Goal: Transaction & Acquisition: Obtain resource

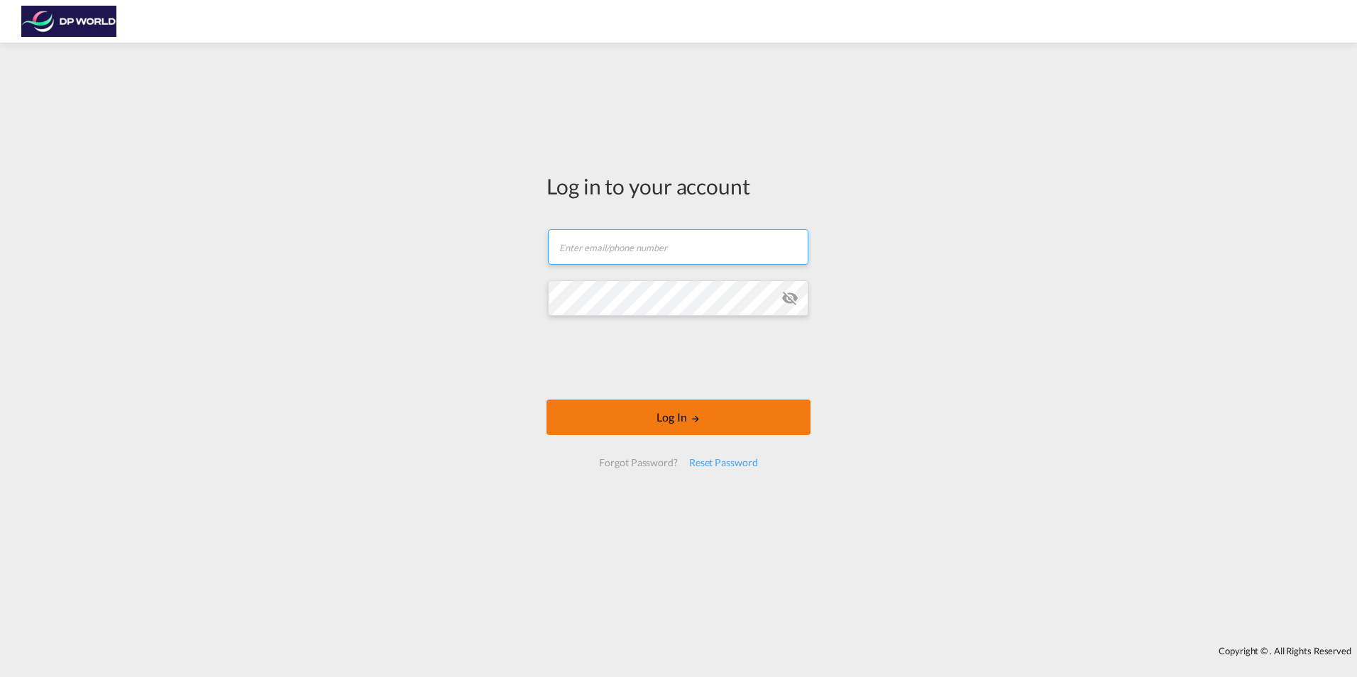
type input "[PERSON_NAME][EMAIL_ADDRESS][PERSON_NAME][DOMAIN_NAME]"
click at [702, 410] on button "Log In" at bounding box center [679, 417] width 264 height 35
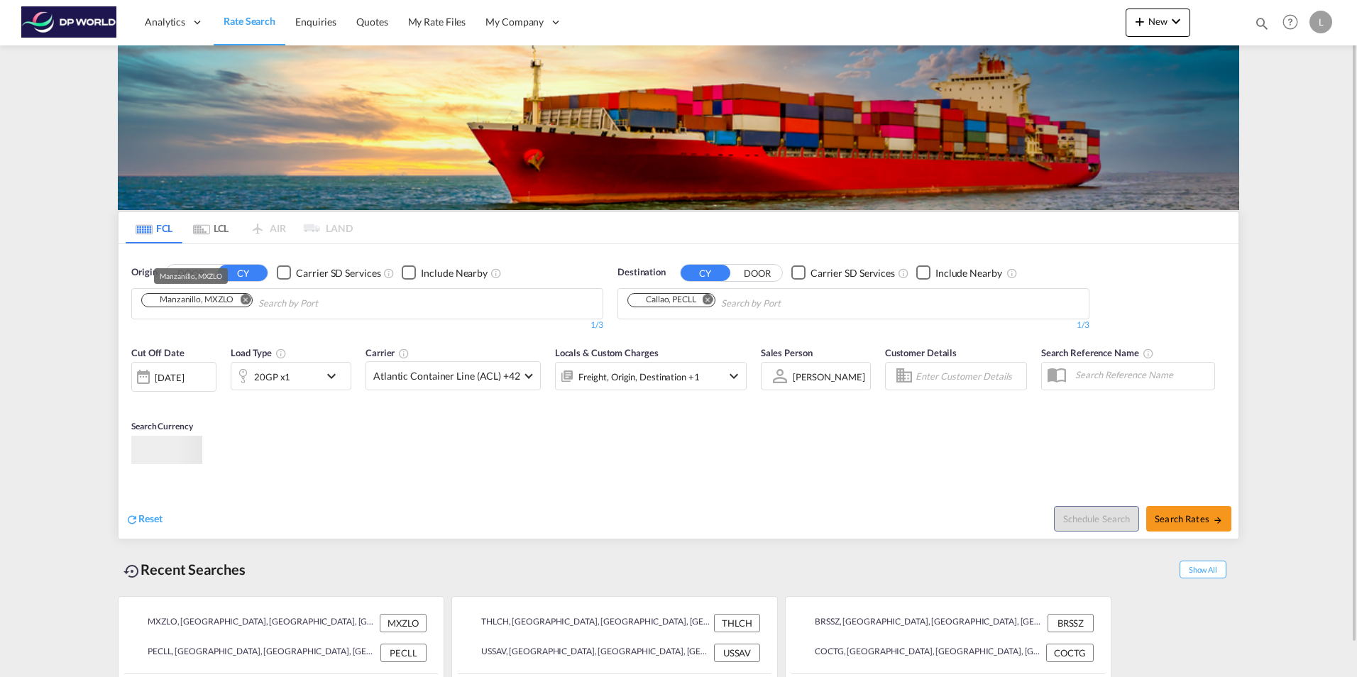
click at [230, 305] on div "Manzanillo, MXZLO" at bounding box center [189, 300] width 87 height 12
click at [244, 297] on md-icon "Remove" at bounding box center [245, 299] width 11 height 11
click at [234, 304] on input "Chips input." at bounding box center [208, 304] width 135 height 23
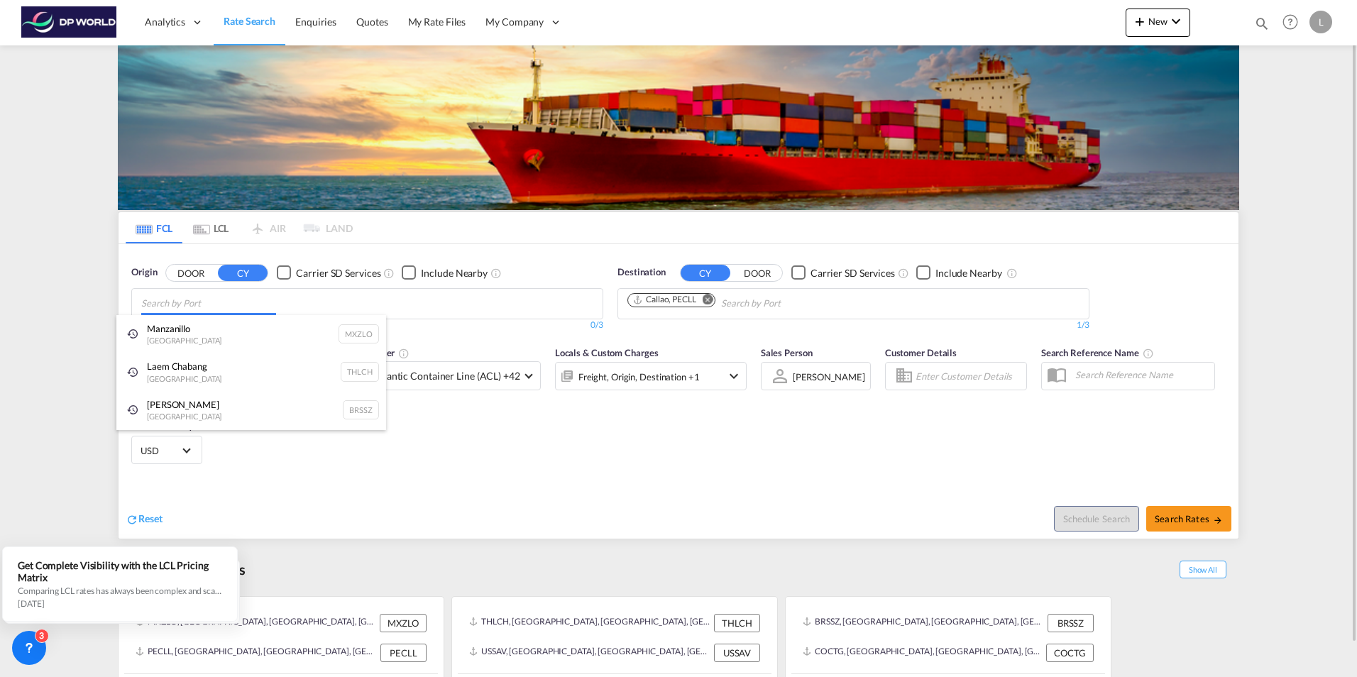
click at [221, 308] on body "Analytics Dashboard Rate Search Enquiries Quotes My Rate Files My Company" at bounding box center [678, 338] width 1357 height 677
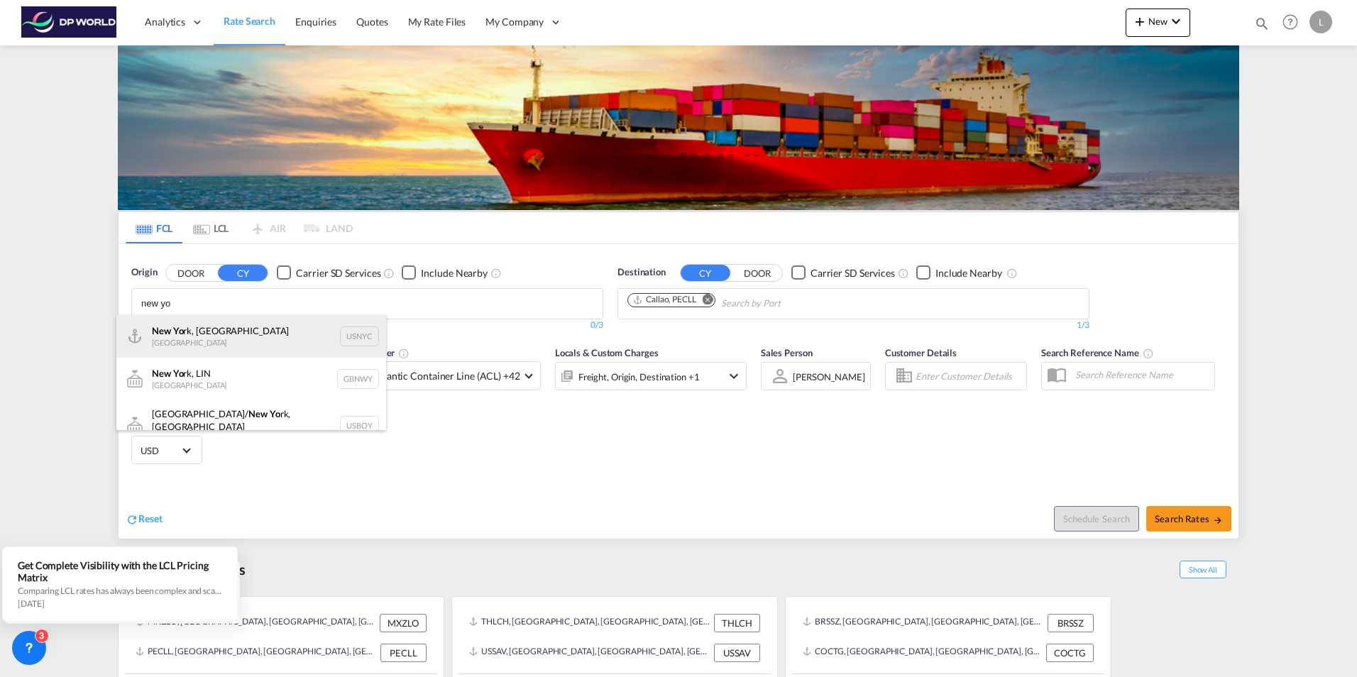
type input "new yo"
click at [219, 324] on div "New Yo rk, NY [GEOGRAPHIC_DATA] USNYC" at bounding box center [251, 336] width 270 height 43
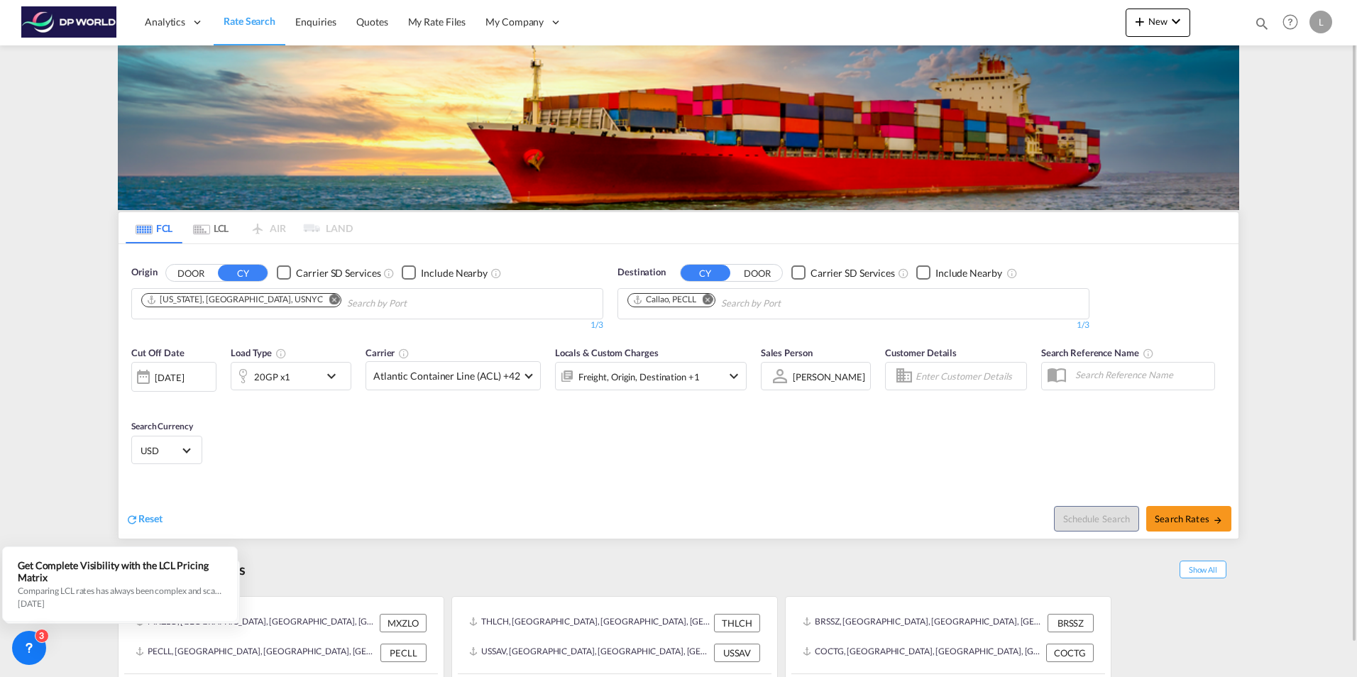
click at [709, 298] on md-icon "Remove" at bounding box center [708, 299] width 11 height 11
click at [702, 305] on input "Chips input." at bounding box center [695, 304] width 135 height 23
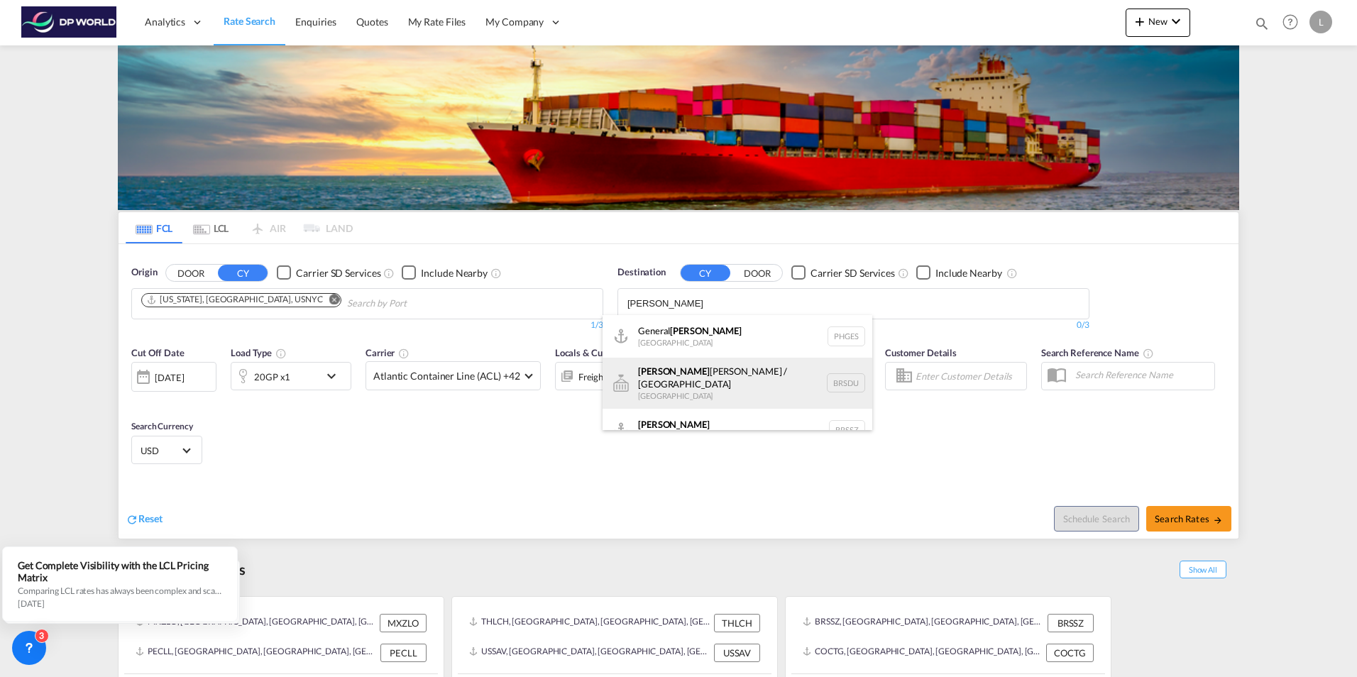
scroll to position [13, 0]
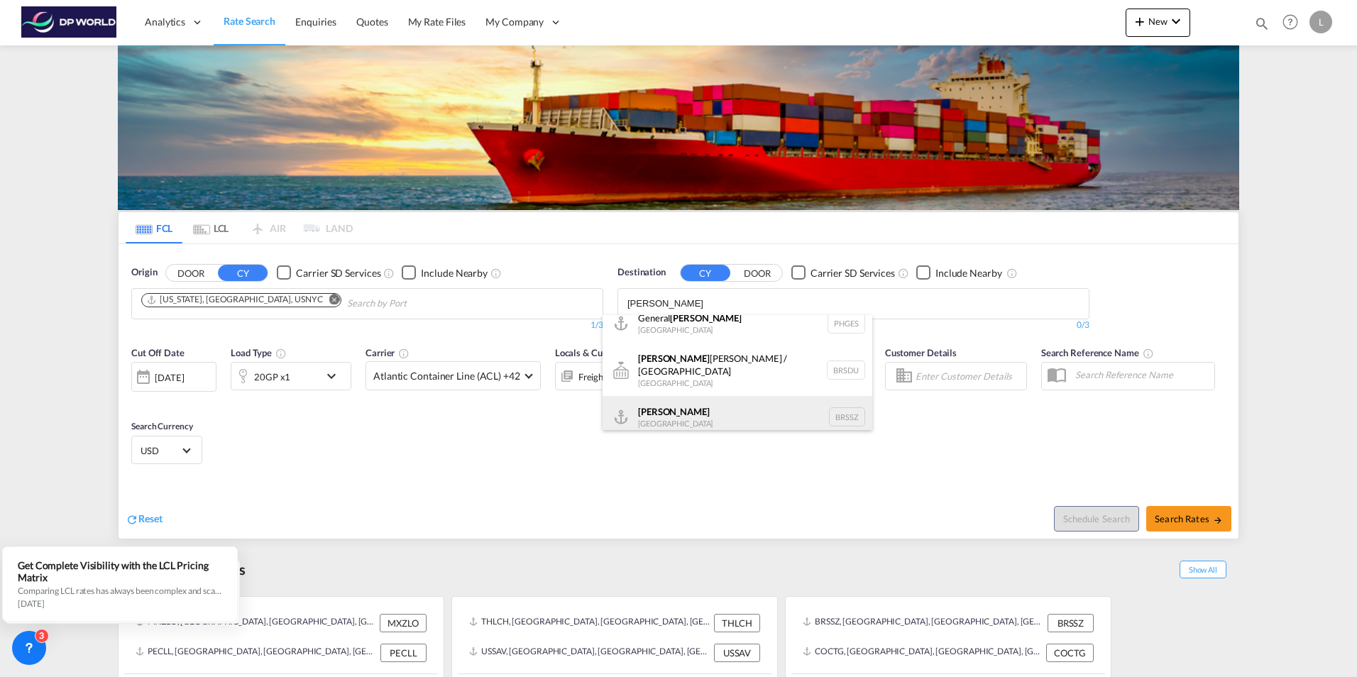
type input "[PERSON_NAME]"
click at [679, 406] on div "[PERSON_NAME] [GEOGRAPHIC_DATA] BRSSZ" at bounding box center [738, 417] width 270 height 43
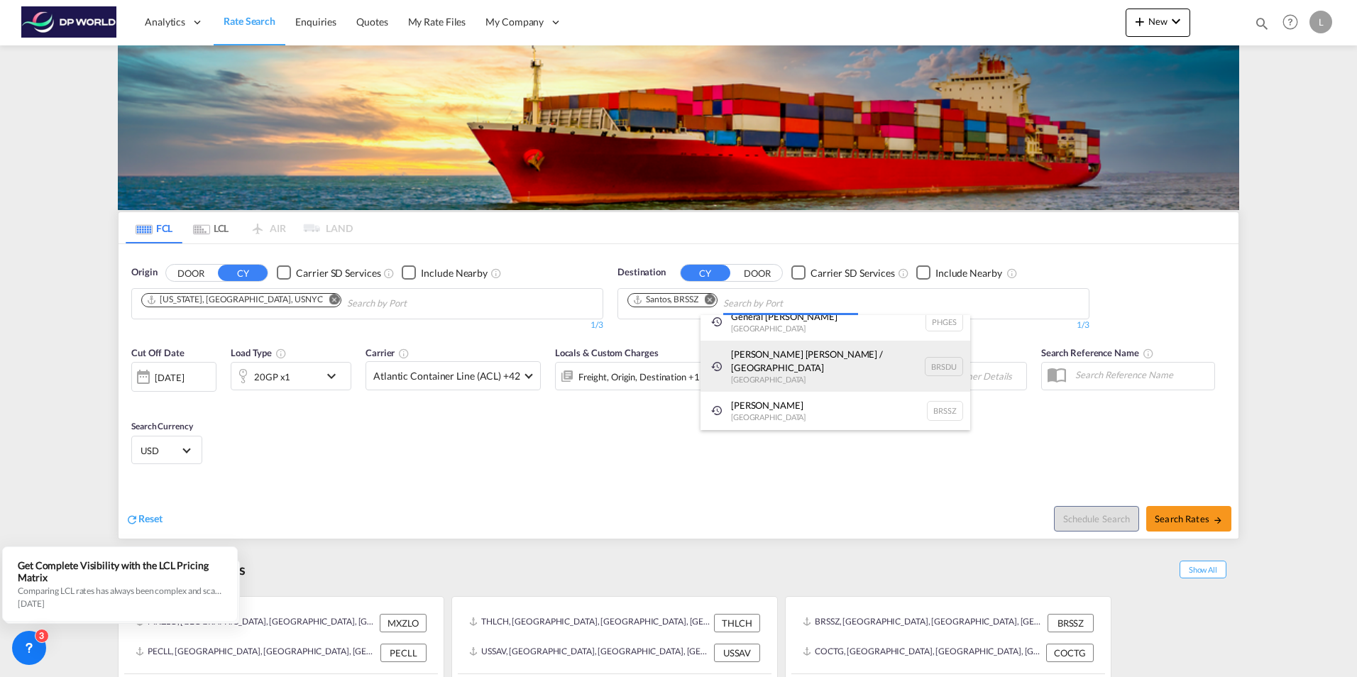
scroll to position [0, 0]
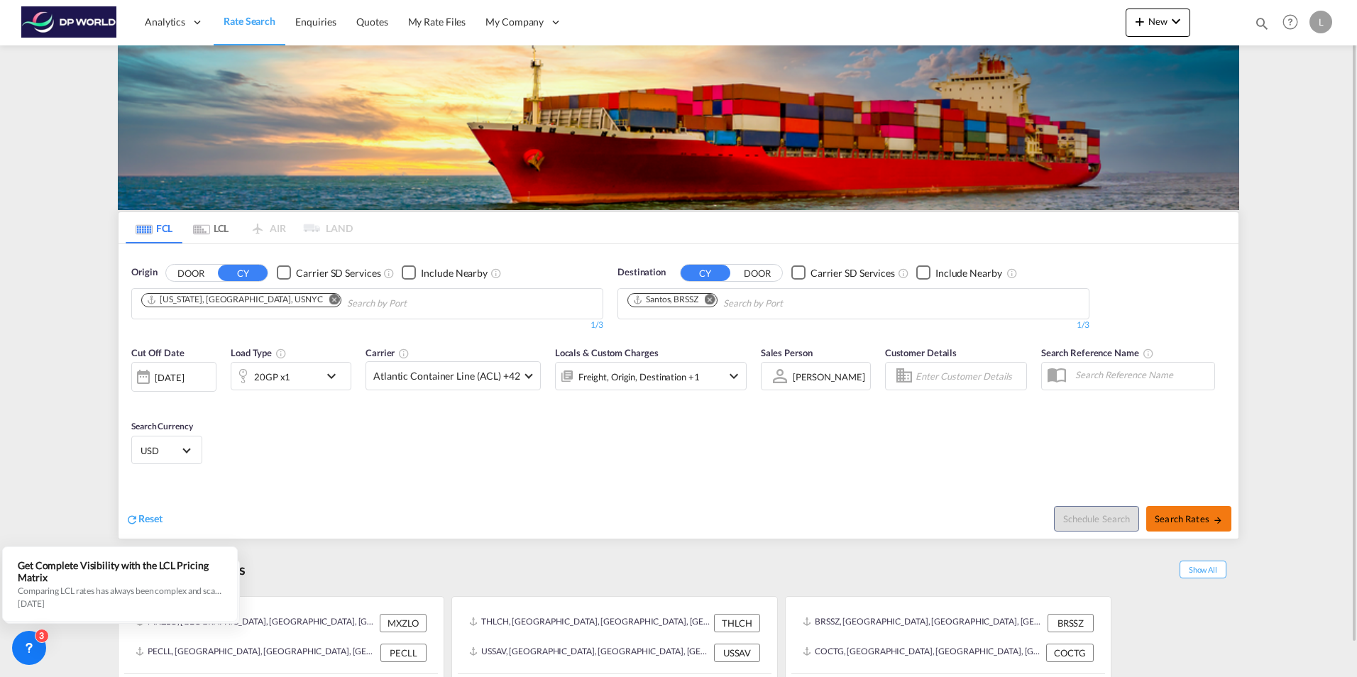
click at [1196, 520] on span "Search Rates" at bounding box center [1189, 518] width 68 height 11
type input "USNYC to BRSSZ / [DATE]"
